Goal: Find contact information: Find contact information

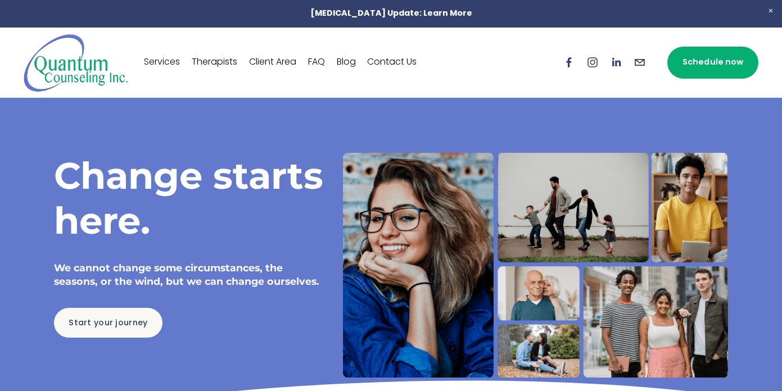
click at [168, 62] on link "Services" at bounding box center [162, 62] width 36 height 18
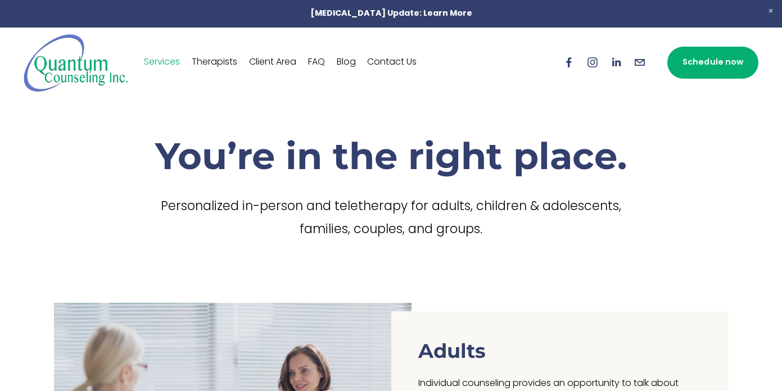
click at [280, 63] on link "Client Area" at bounding box center [272, 62] width 47 height 18
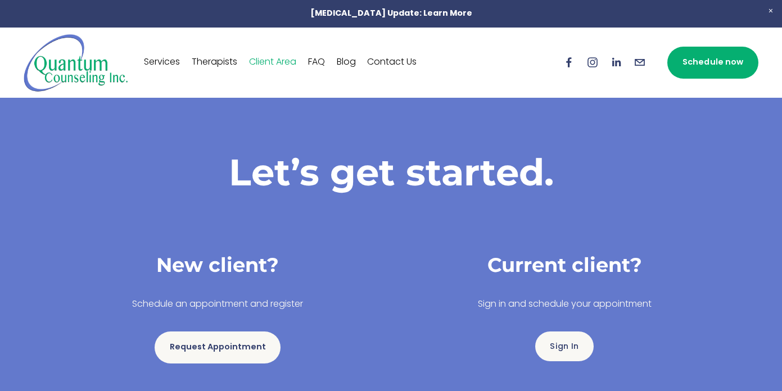
click at [210, 58] on link "Therapists" at bounding box center [215, 62] width 46 height 18
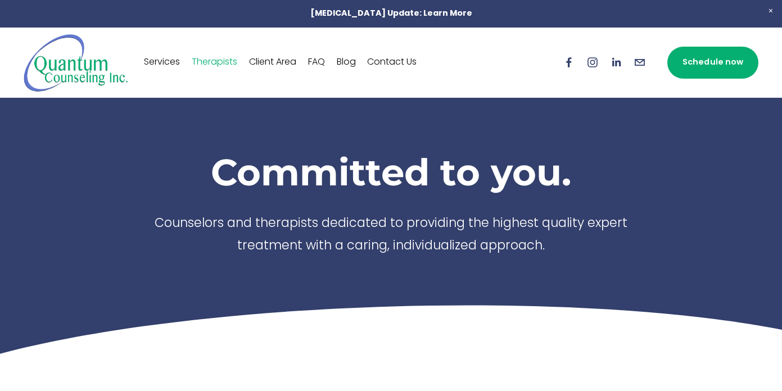
click at [155, 62] on link "Services" at bounding box center [162, 62] width 36 height 18
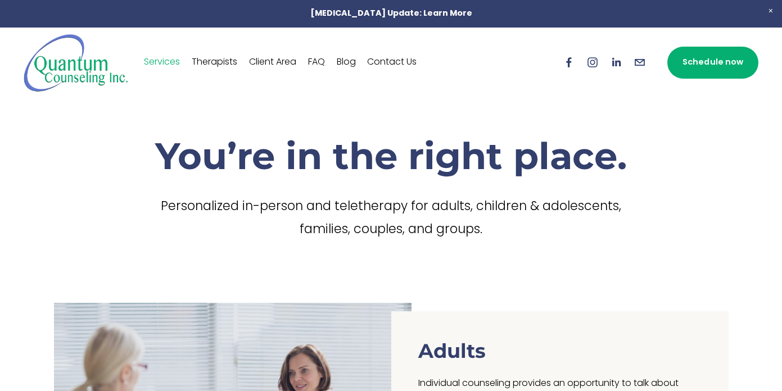
click at [84, 72] on img at bounding box center [76, 62] width 105 height 59
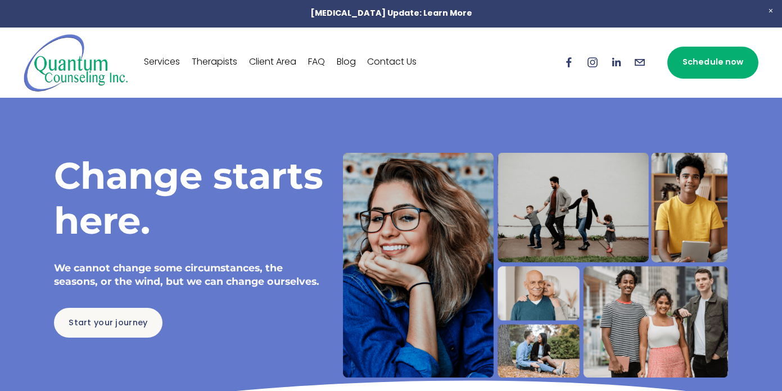
click at [627, 112] on div "Change starts here. We cannot change some circumstances, the seasons, or the wi…" at bounding box center [391, 265] width 722 height 335
click at [317, 64] on link "FAQ" at bounding box center [316, 62] width 17 height 18
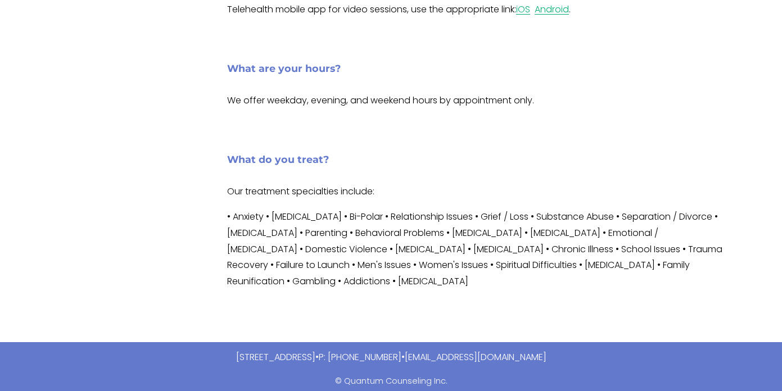
scroll to position [772, 0]
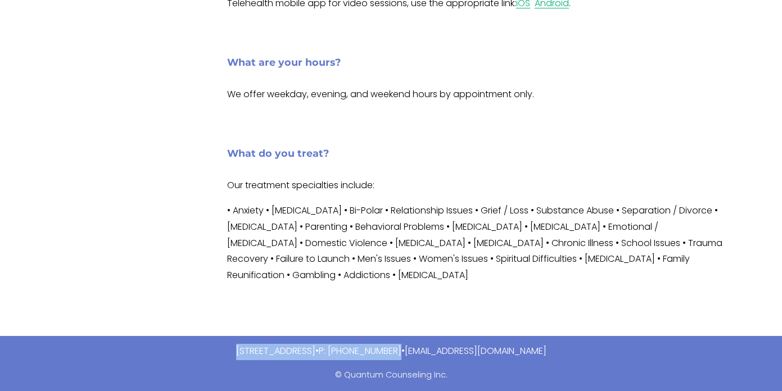
drag, startPoint x: 462, startPoint y: 349, endPoint x: 167, endPoint y: 341, distance: 295.4
click at [167, 341] on div "6912 Main Street, Suite 123 Downers Grove, IL 60516 • P: (630) 707-7217 • info@…" at bounding box center [391, 364] width 722 height 56
copy p "6912 Main Street, Suite 123 Downers Grove, IL 60516 • P: (630) 707-7217"
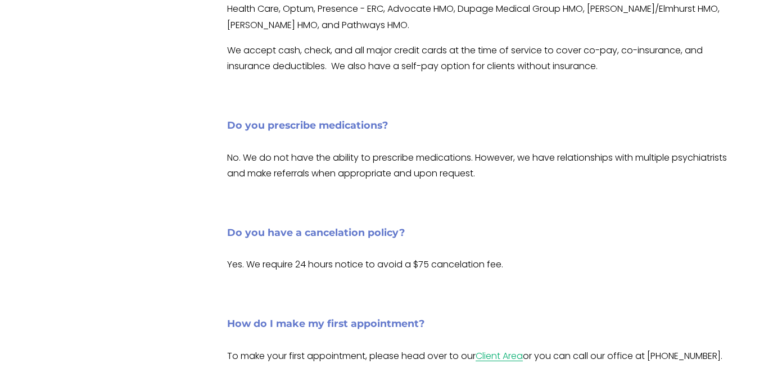
scroll to position [0, 0]
